Goal: Transaction & Acquisition: Purchase product/service

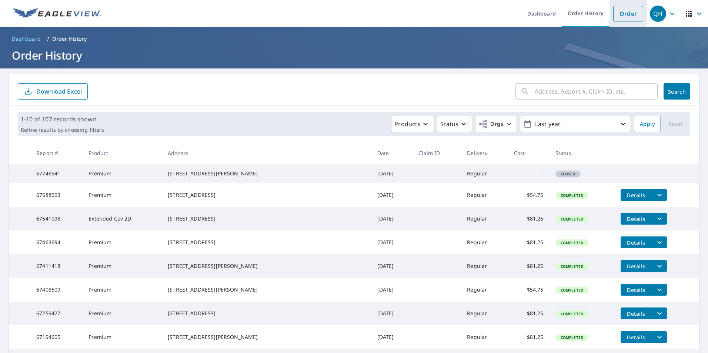
drag, startPoint x: 626, startPoint y: 13, endPoint x: 618, endPoint y: 14, distance: 7.9
click at [626, 13] on link "Order" at bounding box center [629, 14] width 30 height 16
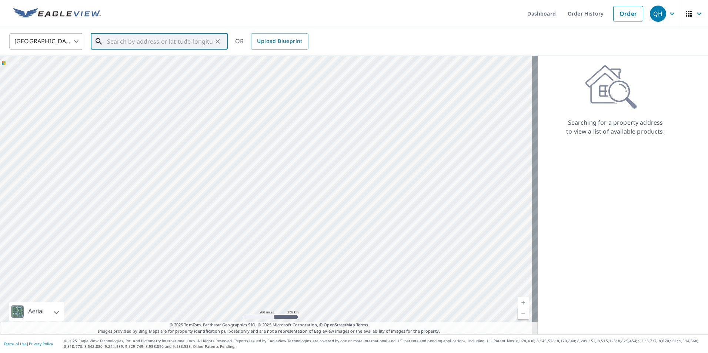
click at [164, 41] on input "text" at bounding box center [160, 41] width 106 height 21
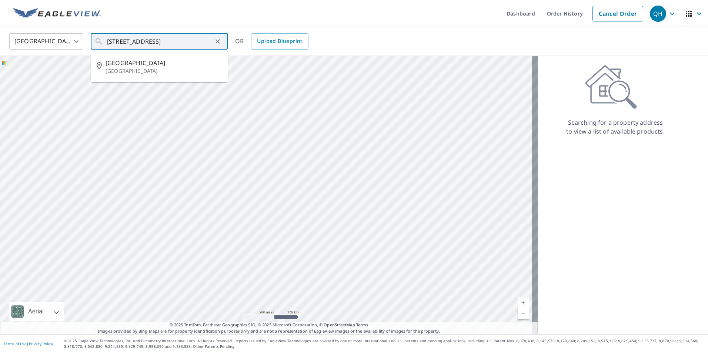
click at [597, 186] on div "Searching for a property address to view a list of available products." at bounding box center [616, 195] width 156 height 279
click at [162, 41] on input "[STREET_ADDRESS]" at bounding box center [160, 41] width 106 height 21
click at [149, 72] on p "[GEOGRAPHIC_DATA]" at bounding box center [164, 70] width 116 height 7
type input "[STREET_ADDRESS]"
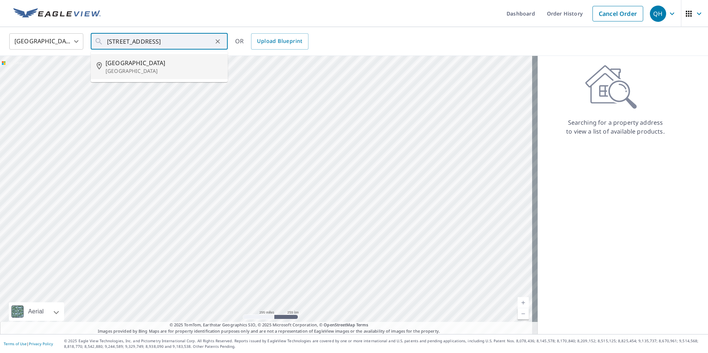
scroll to position [0, 0]
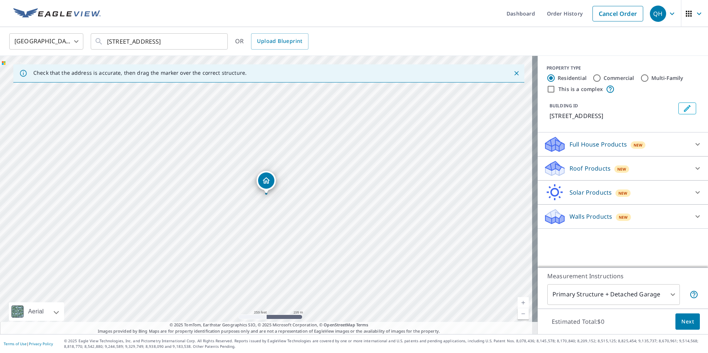
click at [615, 173] on div "New" at bounding box center [622, 168] width 15 height 9
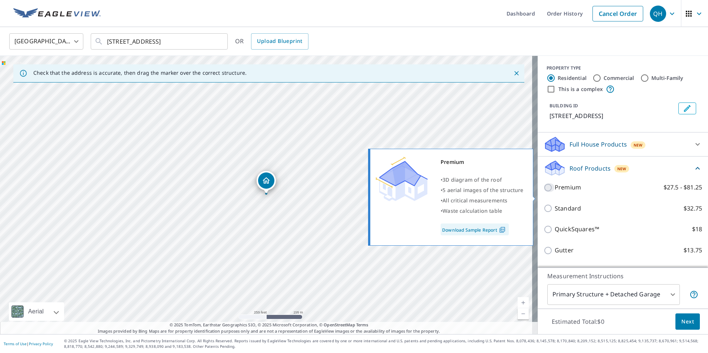
click at [544, 192] on input "Premium $27.5 - $81.25" at bounding box center [549, 187] width 11 height 9
checkbox input "true"
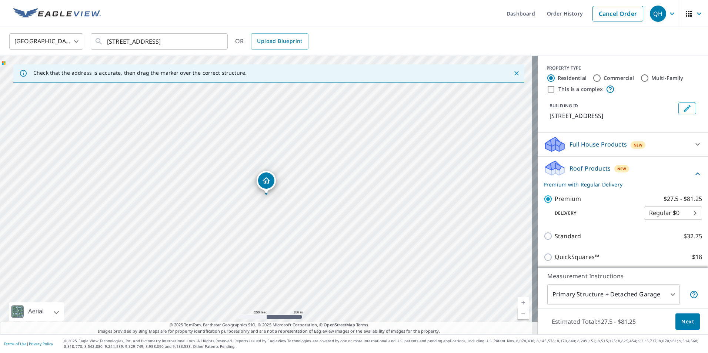
click at [544, 189] on p "Premium with Regular Delivery" at bounding box center [619, 185] width 150 height 8
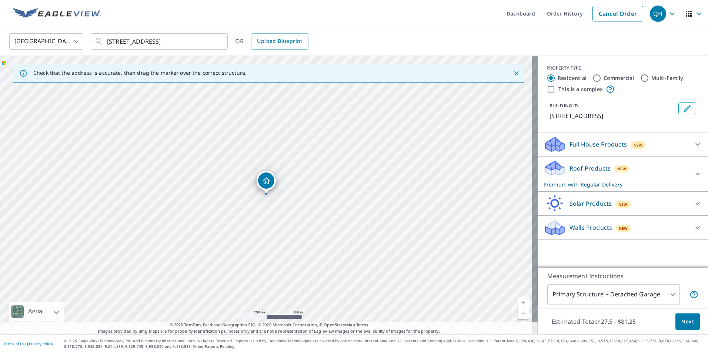
click at [684, 322] on span "Next" at bounding box center [688, 322] width 13 height 9
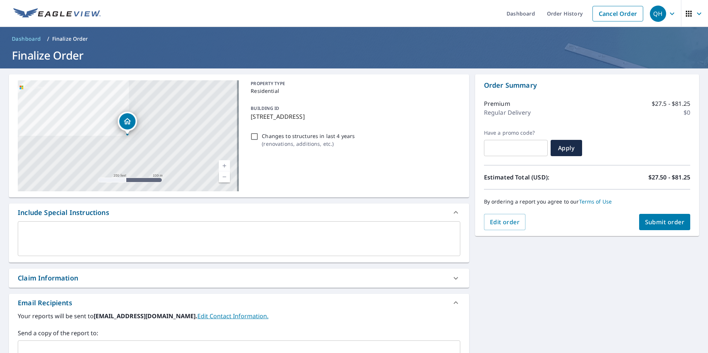
click at [652, 222] on span "Submit order" at bounding box center [665, 222] width 40 height 8
checkbox input "true"
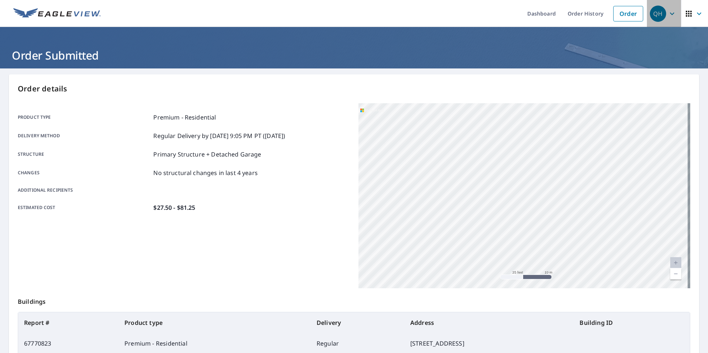
click at [660, 14] on div "QH" at bounding box center [658, 14] width 16 height 16
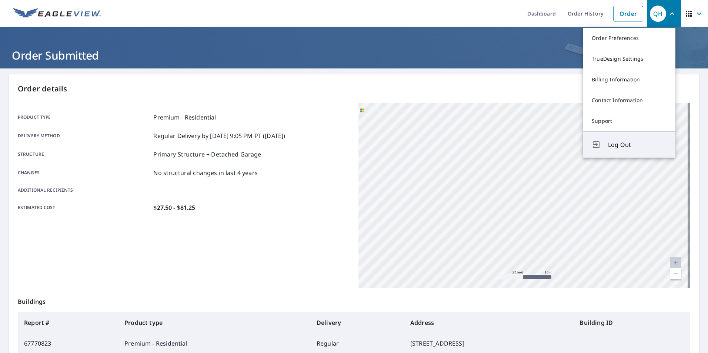
click at [612, 145] on span "Log Out" at bounding box center [637, 144] width 59 height 9
